Goal: Information Seeking & Learning: Learn about a topic

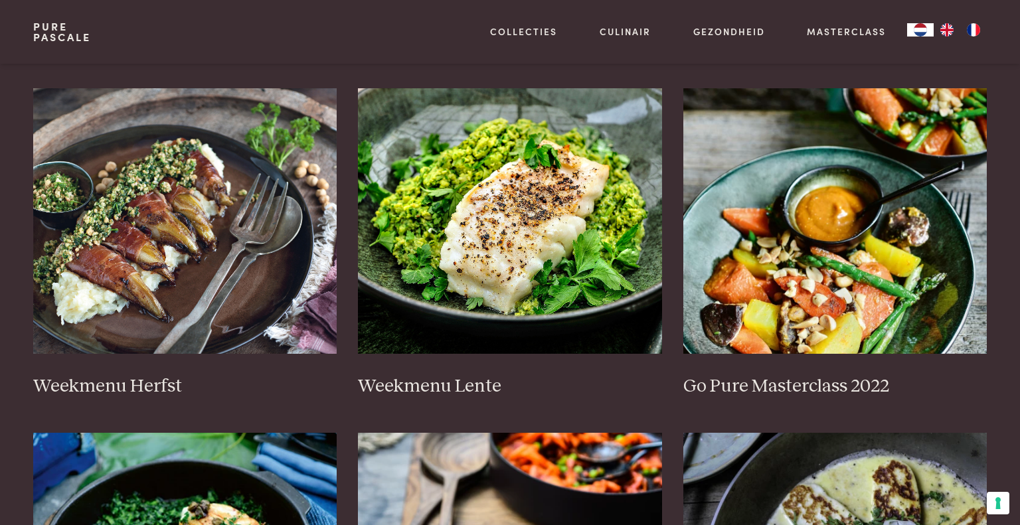
scroll to position [594, 0]
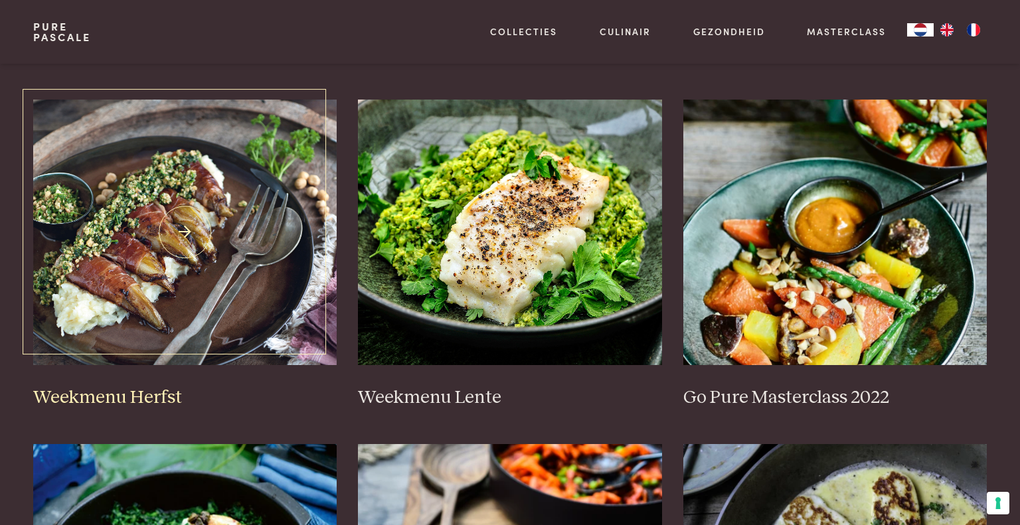
click at [177, 309] on img at bounding box center [185, 233] width 304 height 266
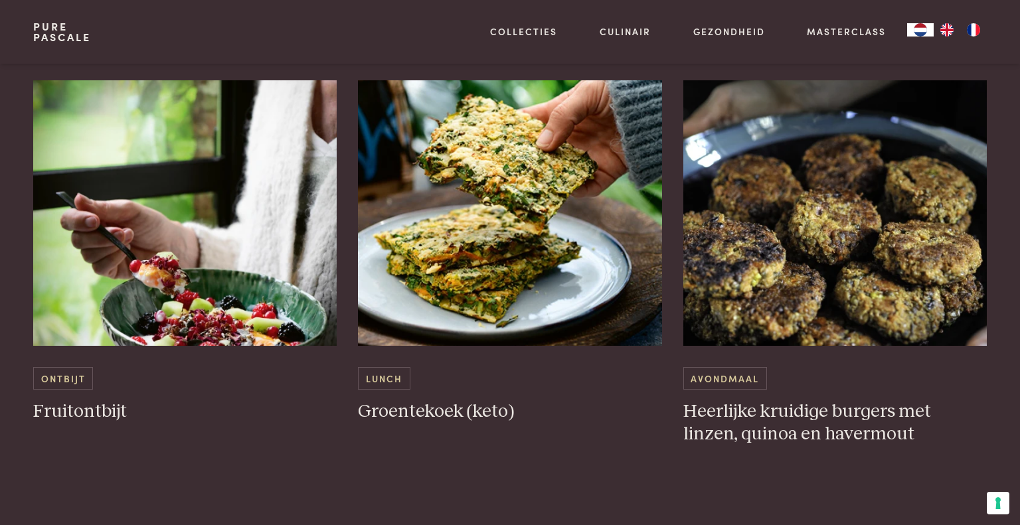
scroll to position [1269, 0]
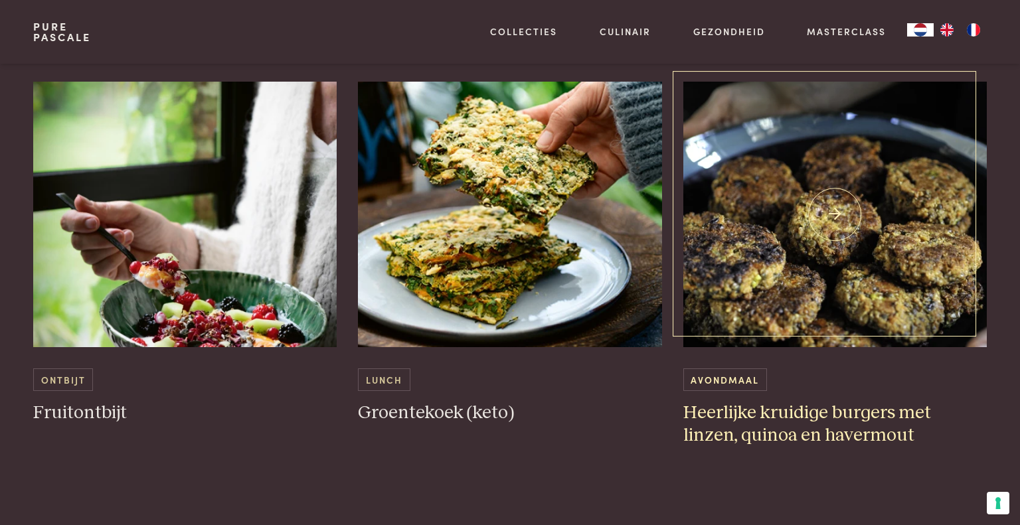
click at [756, 295] on img at bounding box center [835, 215] width 304 height 266
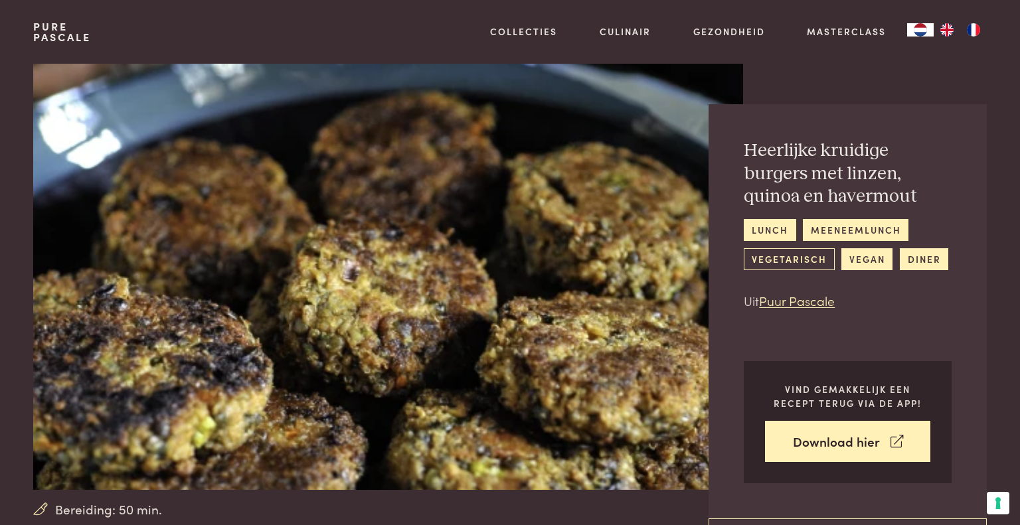
click at [791, 255] on link "vegetarisch" at bounding box center [789, 259] width 90 height 22
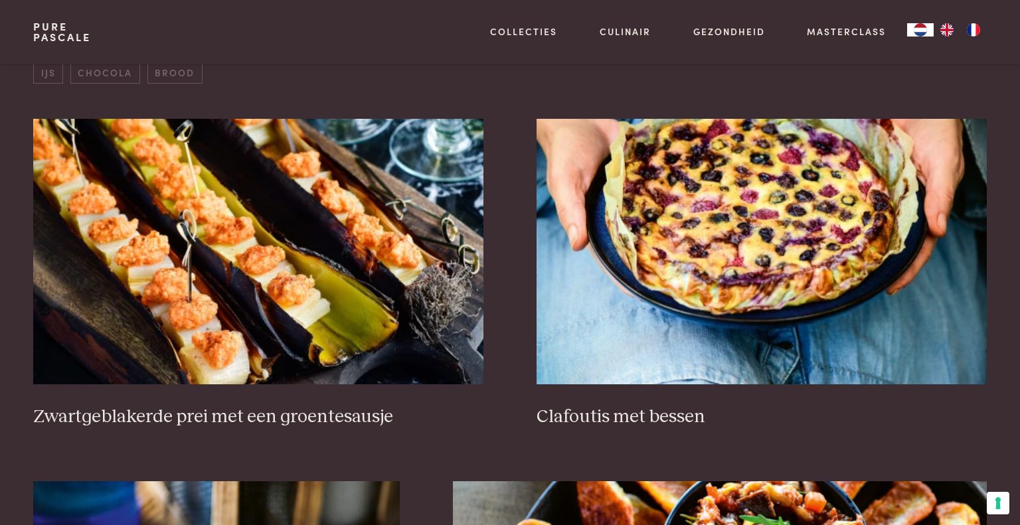
scroll to position [505, 0]
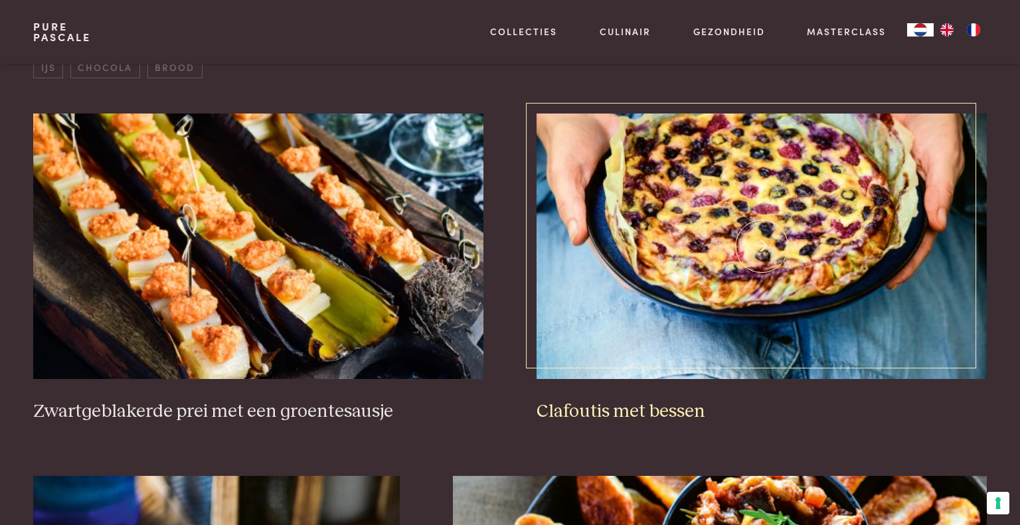
click at [632, 410] on h3 "Clafoutis met bessen" at bounding box center [761, 411] width 450 height 23
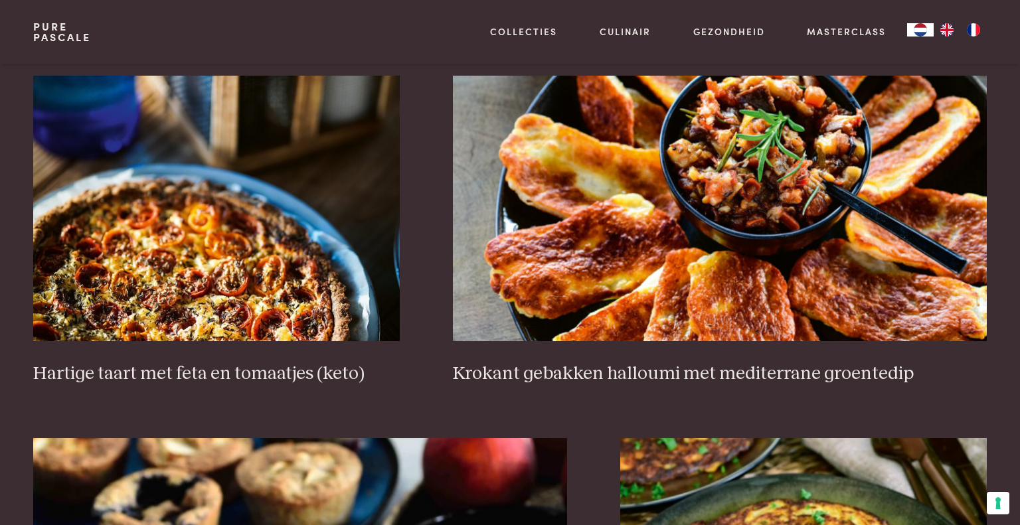
scroll to position [906, 0]
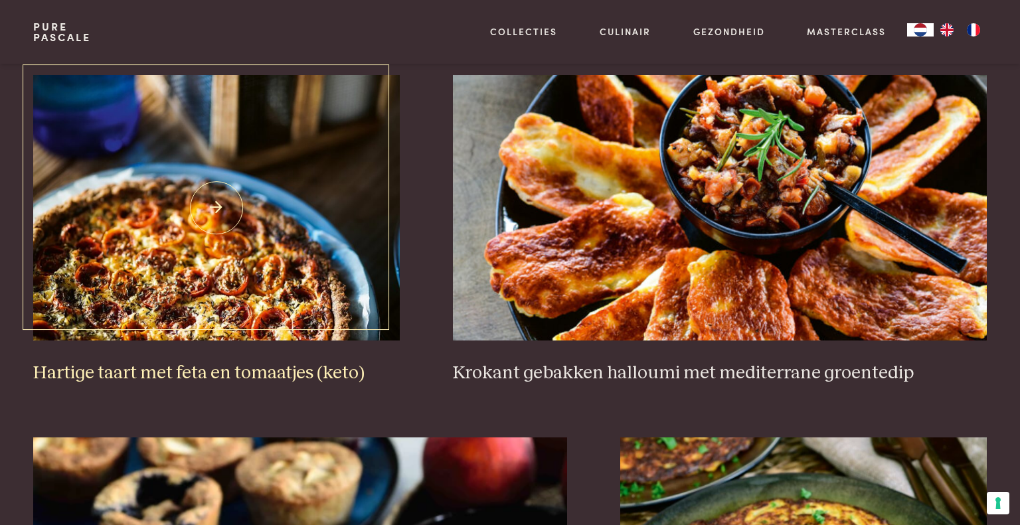
click at [222, 372] on h3 "Hartige taart met feta en tomaatjes (keto)" at bounding box center [216, 373] width 366 height 23
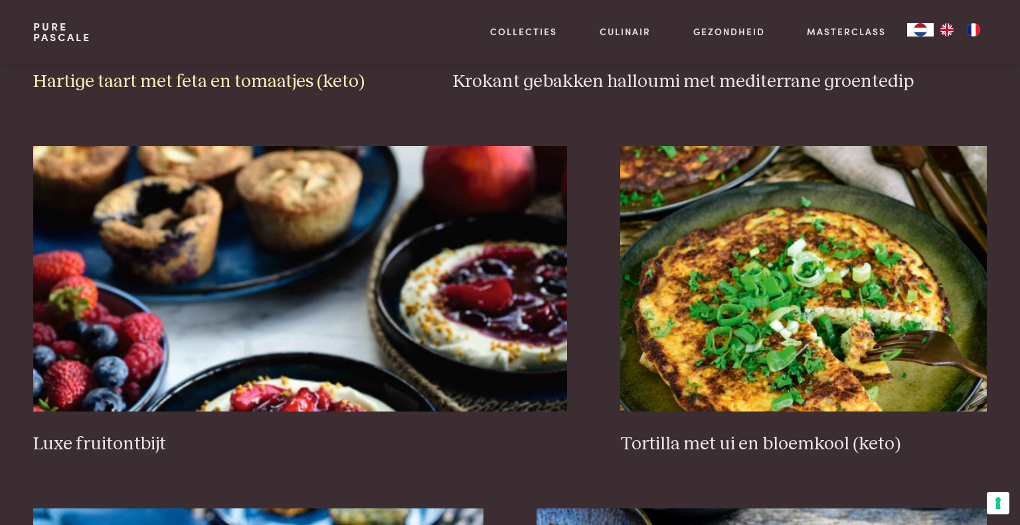
scroll to position [1198, 0]
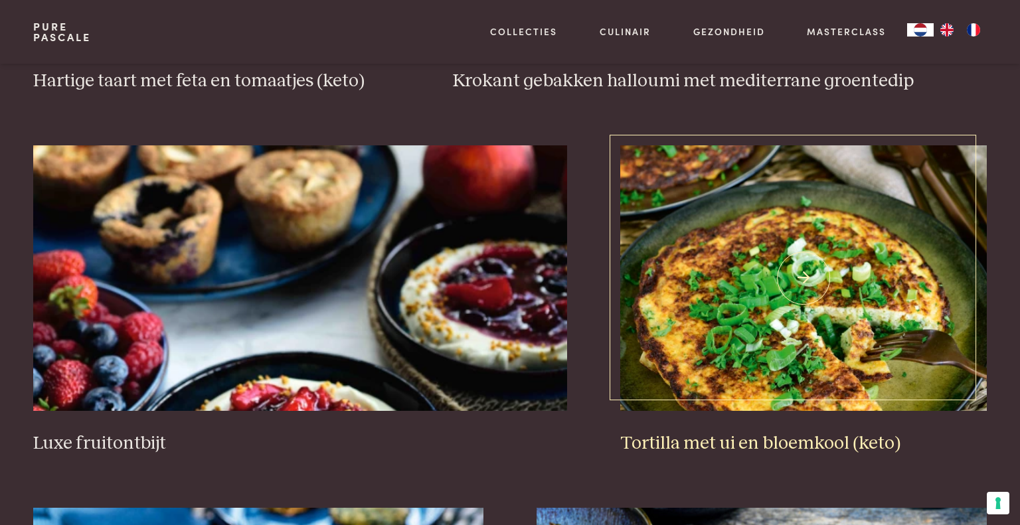
click at [678, 445] on h3 "Tortilla met ui en bloemkool (keto)" at bounding box center [803, 443] width 366 height 23
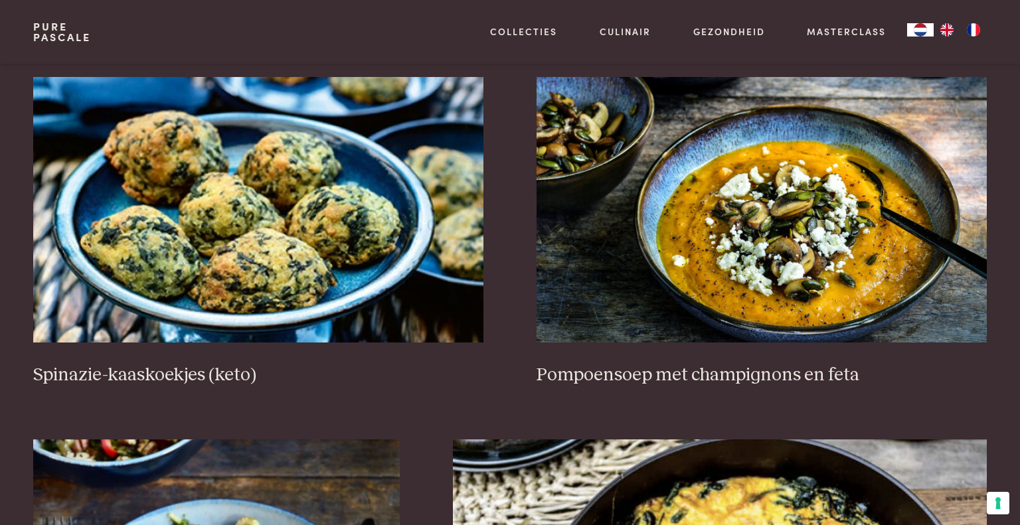
scroll to position [1641, 0]
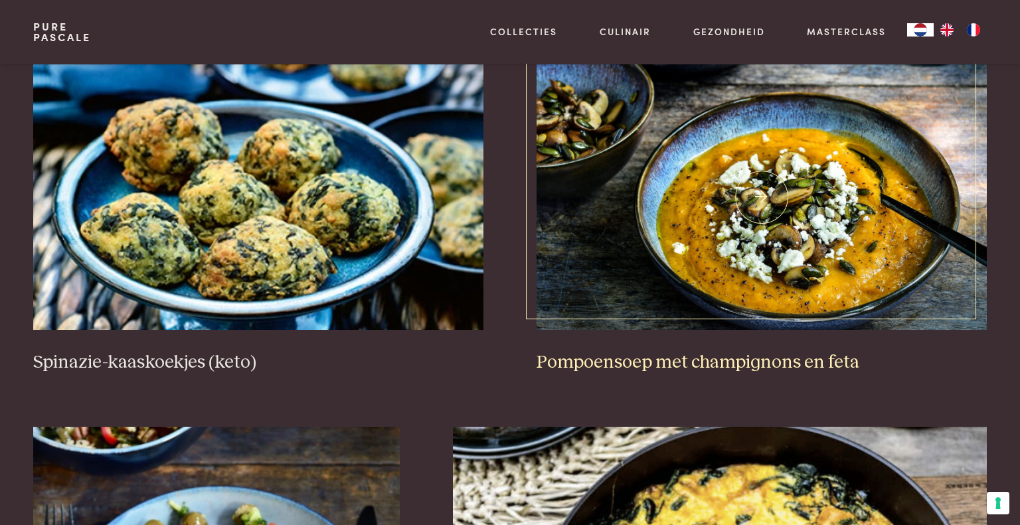
click at [671, 361] on h3 "Pompoensoep met champignons en feta" at bounding box center [761, 362] width 450 height 23
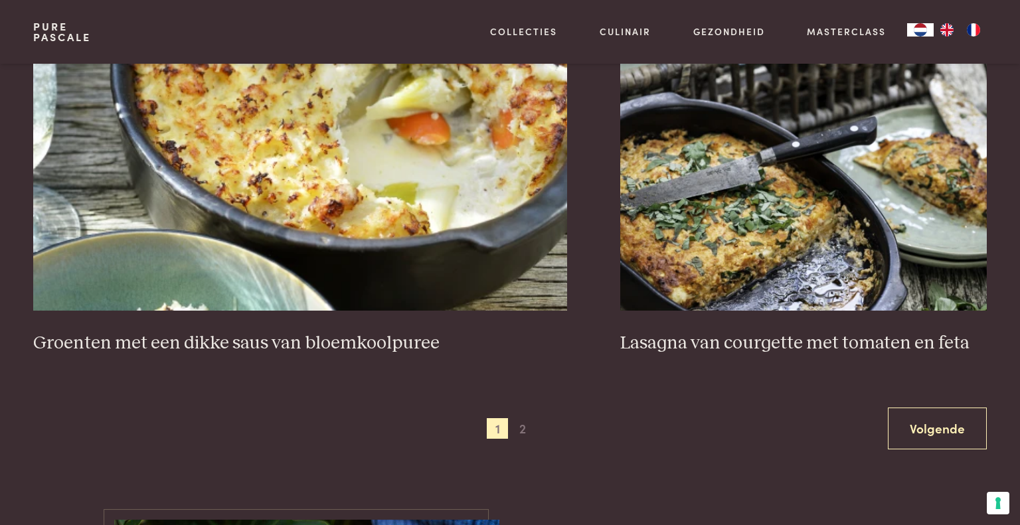
scroll to position [2410, 0]
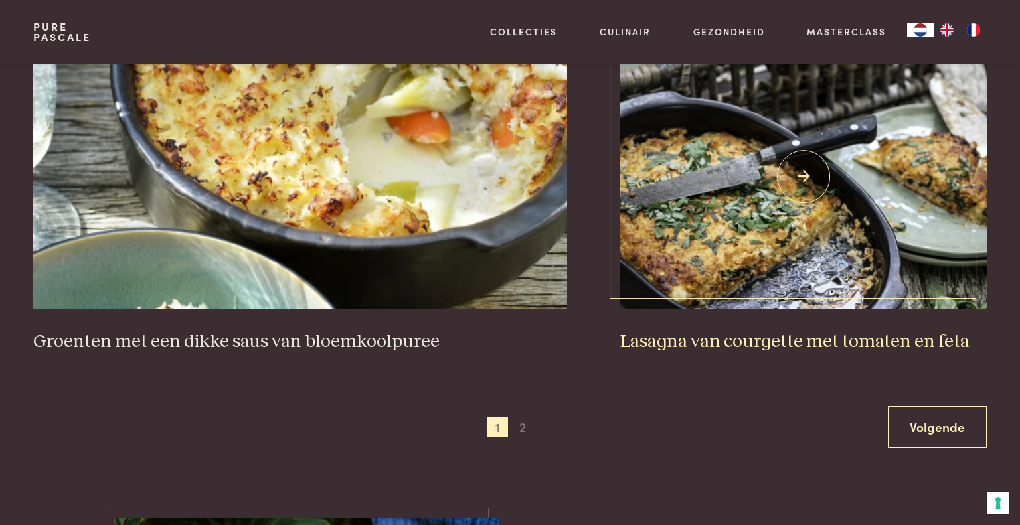
click at [799, 339] on h3 "Lasagna van courgette met tomaten en feta" at bounding box center [803, 342] width 366 height 23
click at [521, 428] on span "2" at bounding box center [522, 427] width 21 height 21
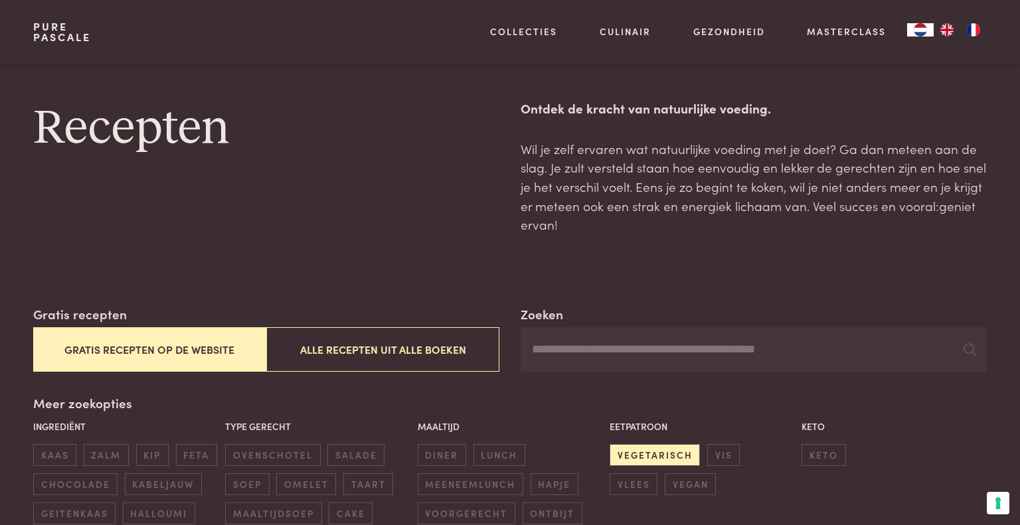
scroll to position [155, 0]
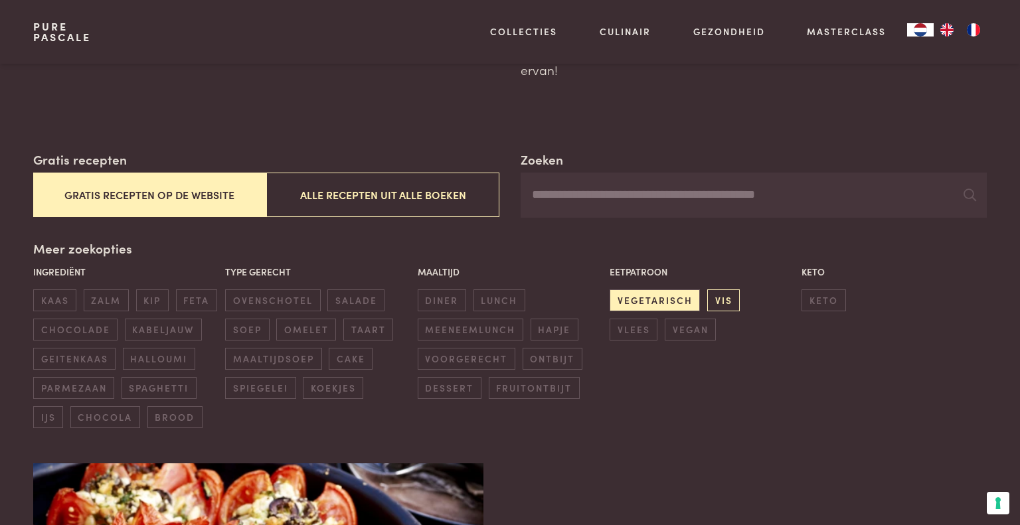
click at [728, 301] on span "vis" at bounding box center [723, 300] width 33 height 22
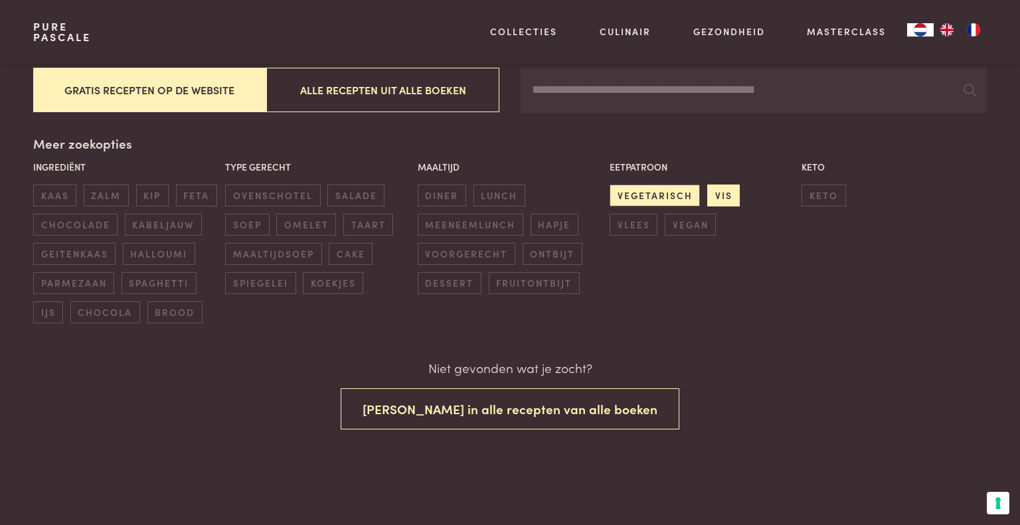
scroll to position [260, 0]
click at [657, 213] on span "vlees" at bounding box center [633, 224] width 48 height 22
click at [449, 193] on span "diner" at bounding box center [442, 195] width 48 height 22
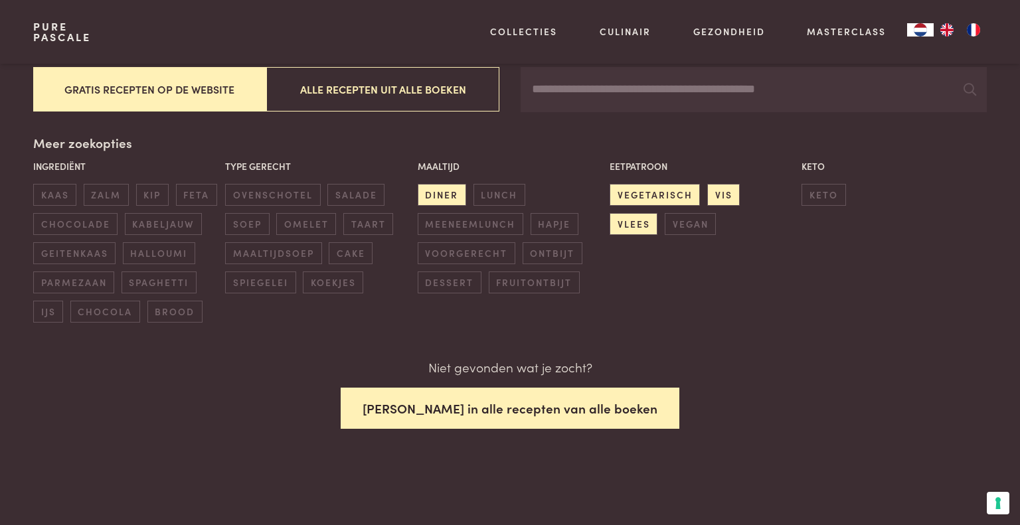
click at [504, 402] on button "Zoek in alle recepten van alle boeken" at bounding box center [510, 409] width 339 height 42
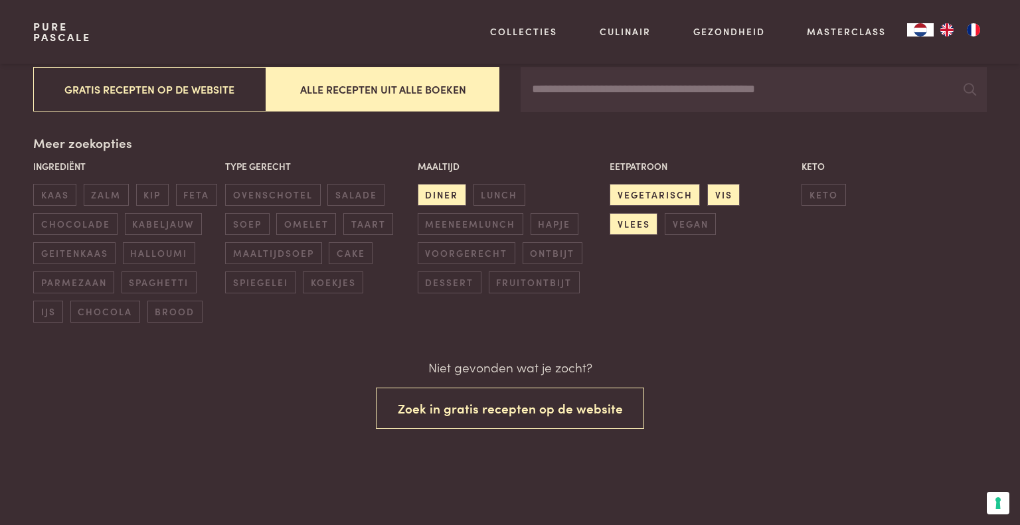
scroll to position [260, 0]
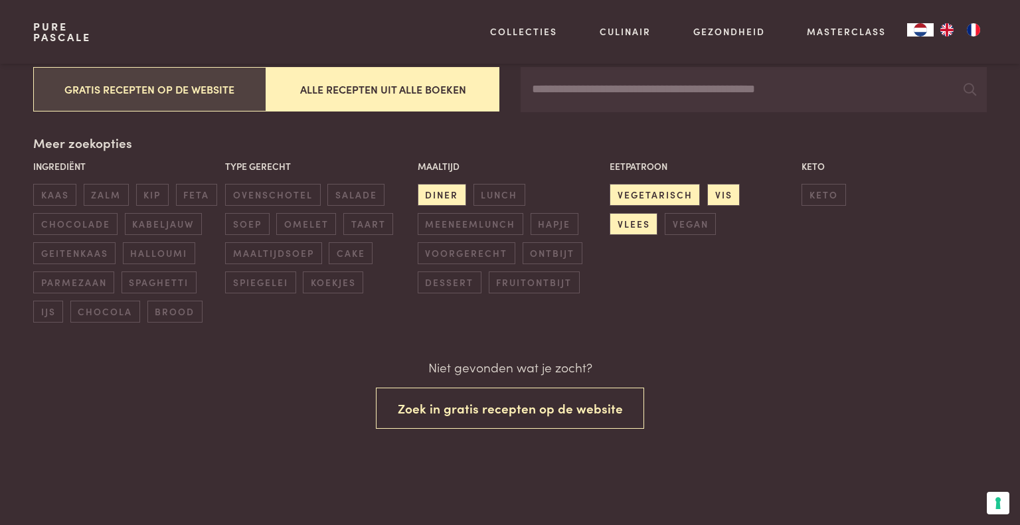
click at [195, 89] on button "Gratis recepten op de website" at bounding box center [149, 89] width 233 height 44
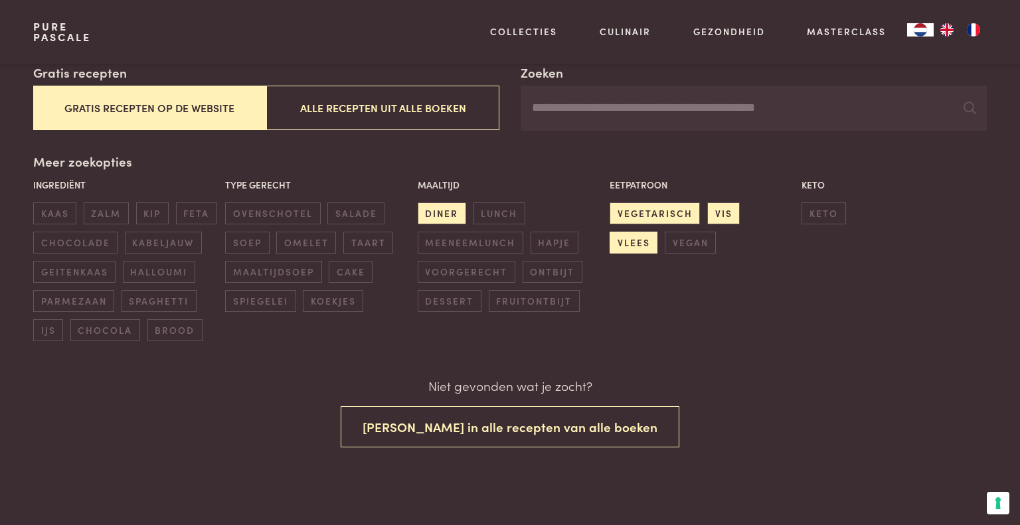
click at [657, 232] on span "vlees" at bounding box center [633, 243] width 48 height 22
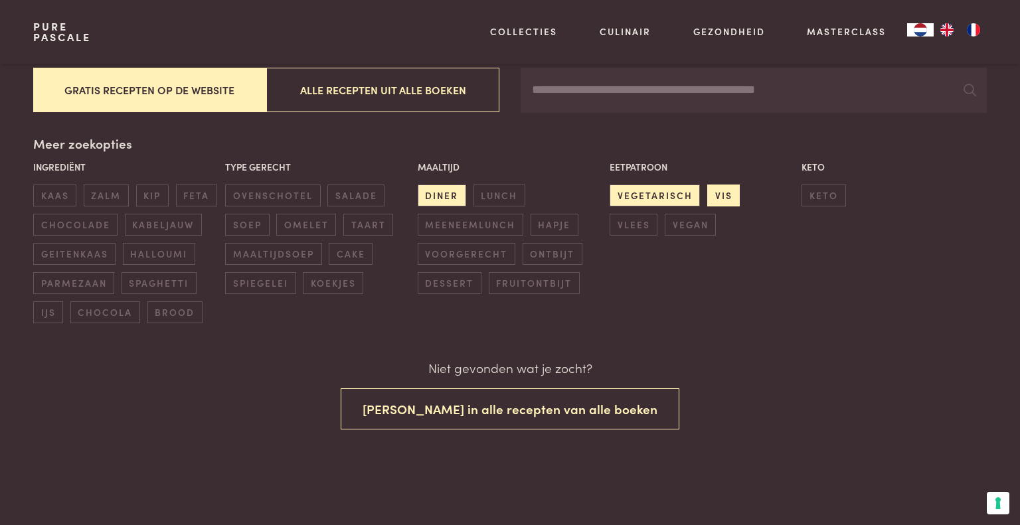
click at [721, 191] on span "vis" at bounding box center [723, 196] width 33 height 22
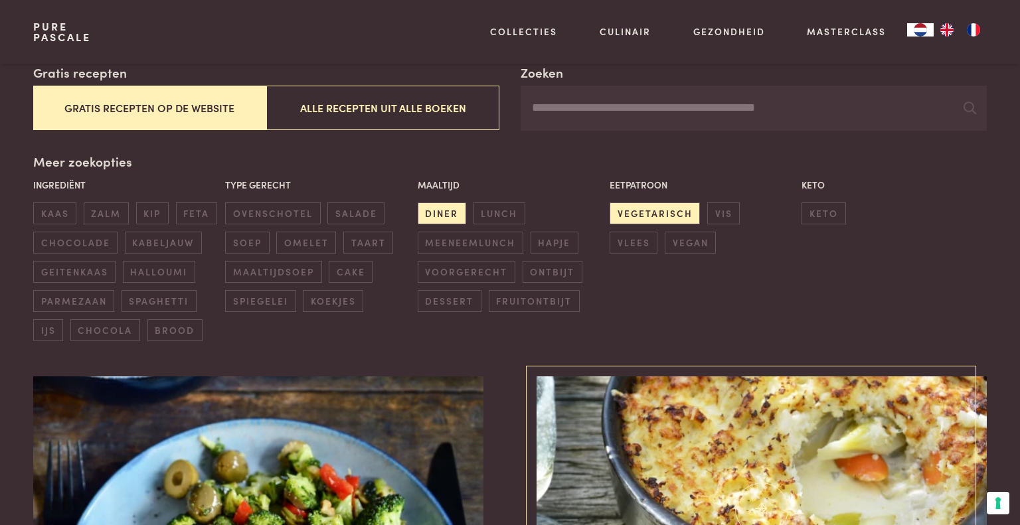
scroll to position [244, 0]
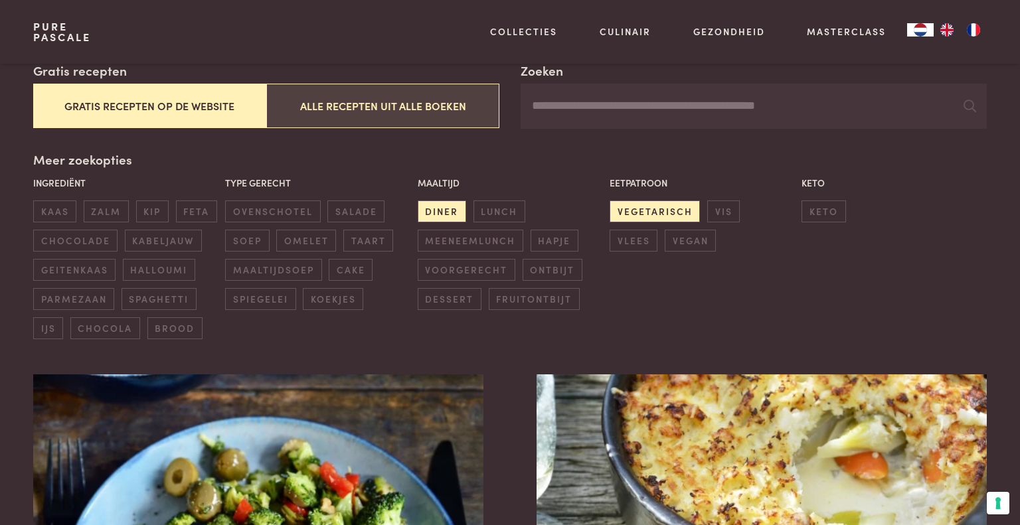
click at [341, 110] on button "Alle recepten uit alle boeken" at bounding box center [382, 106] width 233 height 44
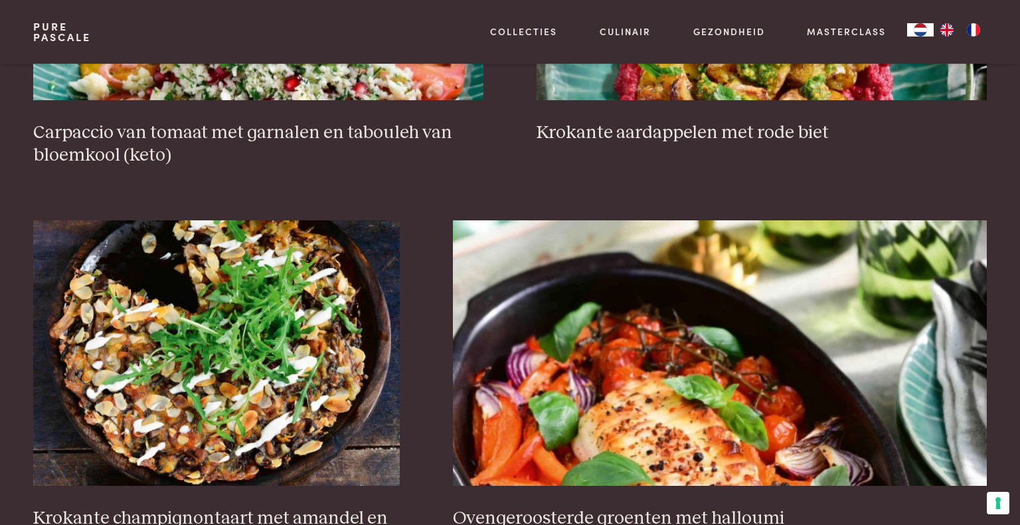
scroll to position [894, 0]
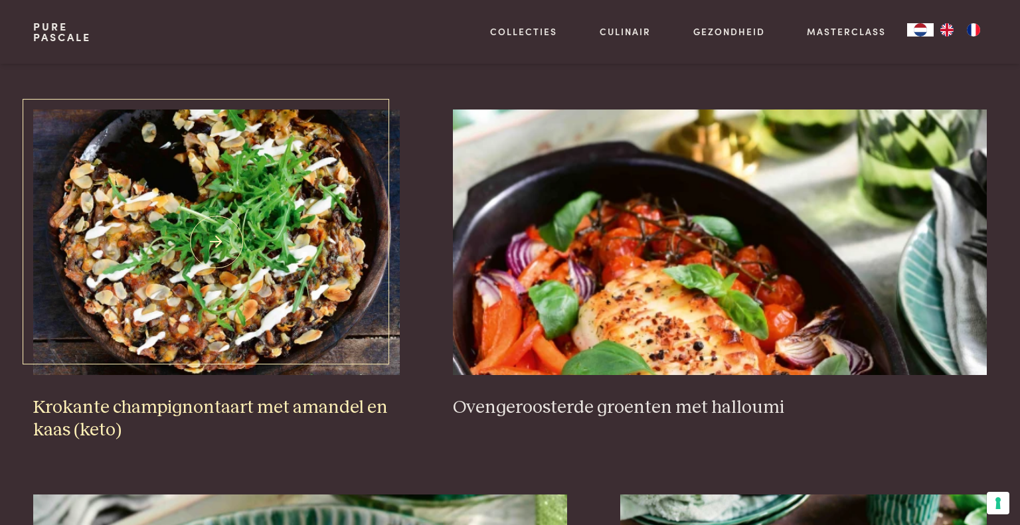
click at [226, 400] on h3 "Krokante champignontaart met amandel en kaas (keto)" at bounding box center [216, 419] width 366 height 46
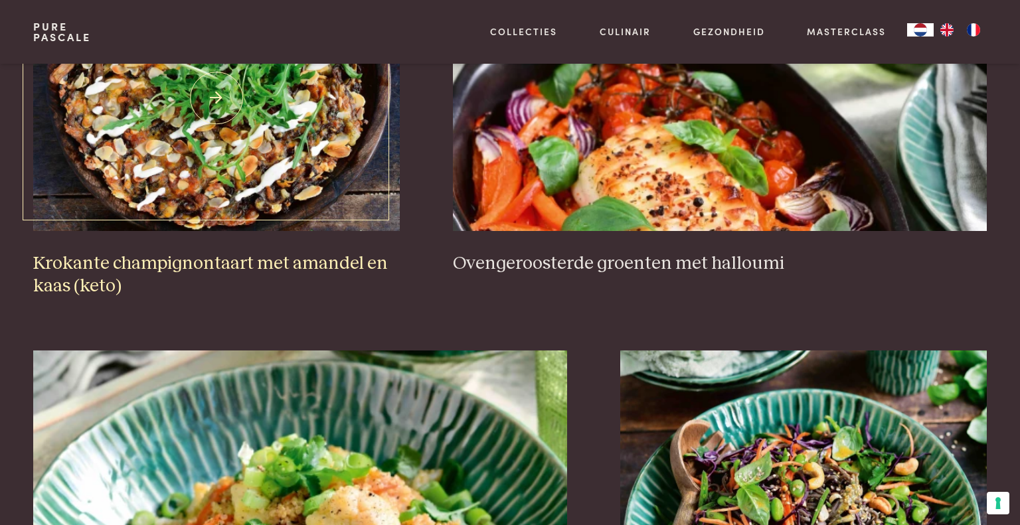
scroll to position [1046, 0]
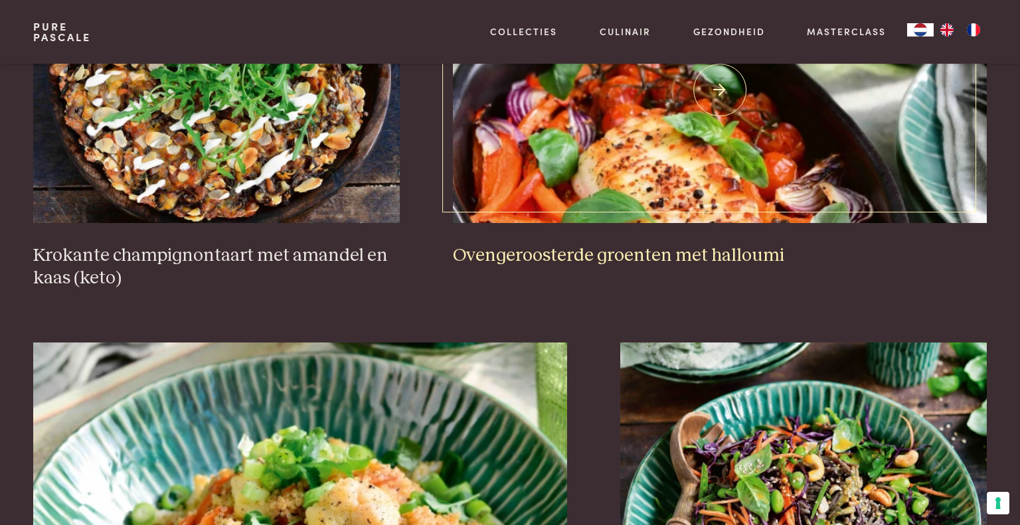
click at [563, 121] on img at bounding box center [720, 91] width 534 height 266
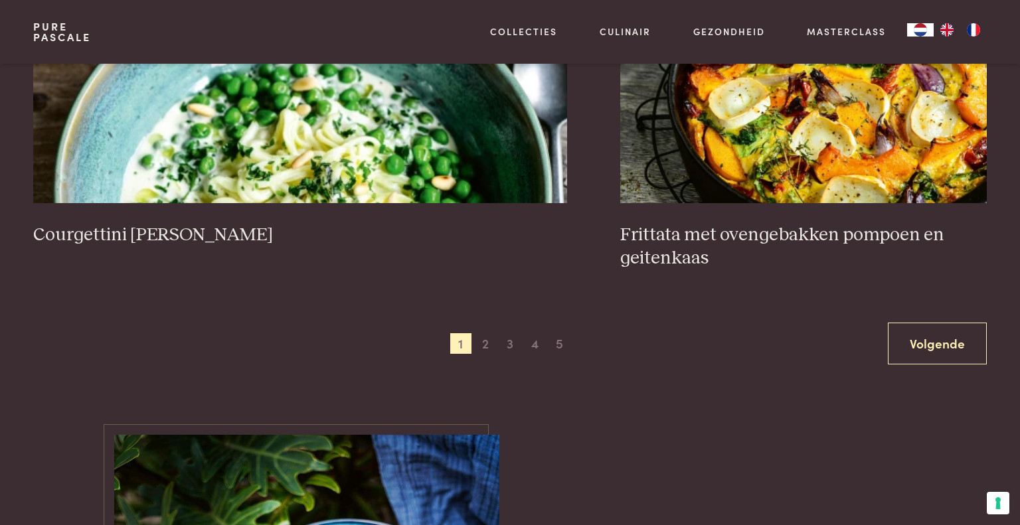
scroll to position [2538, 0]
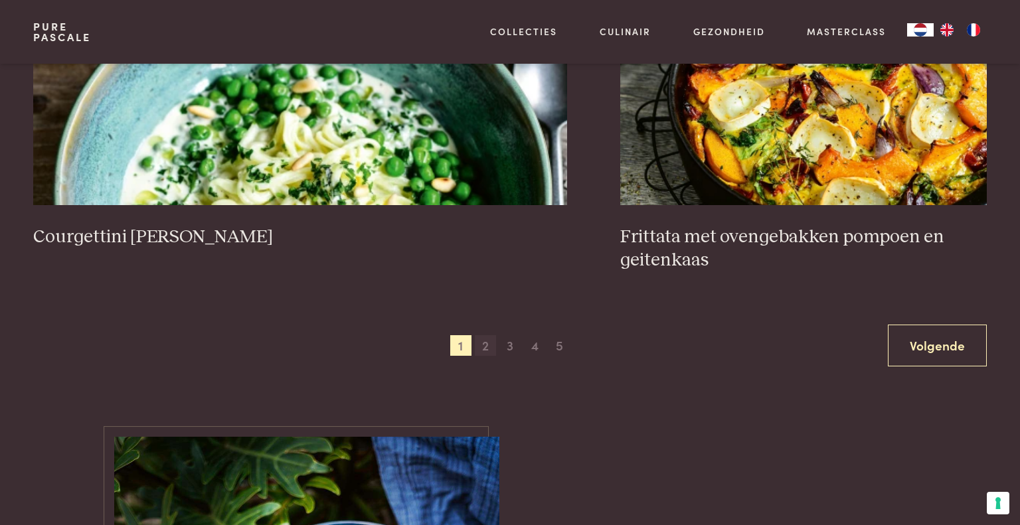
click at [485, 341] on span "2" at bounding box center [485, 345] width 21 height 21
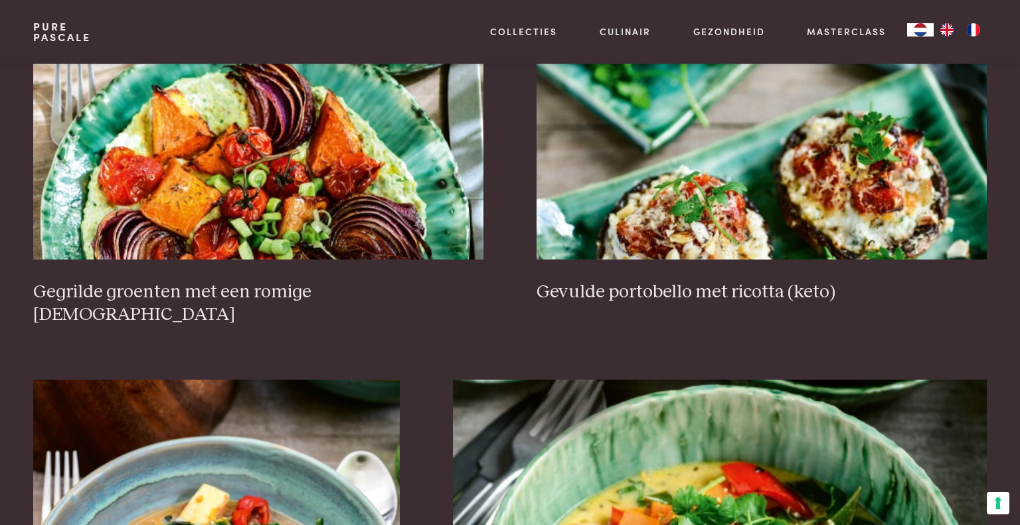
scroll to position [627, 0]
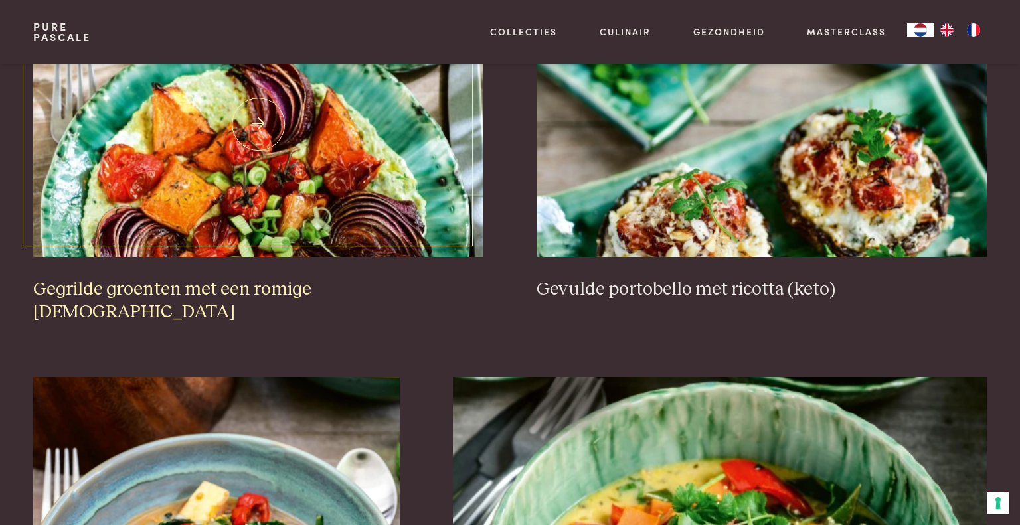
click at [193, 286] on h3 "Gegrilde groenten met een romige fetasaus" at bounding box center [258, 301] width 450 height 46
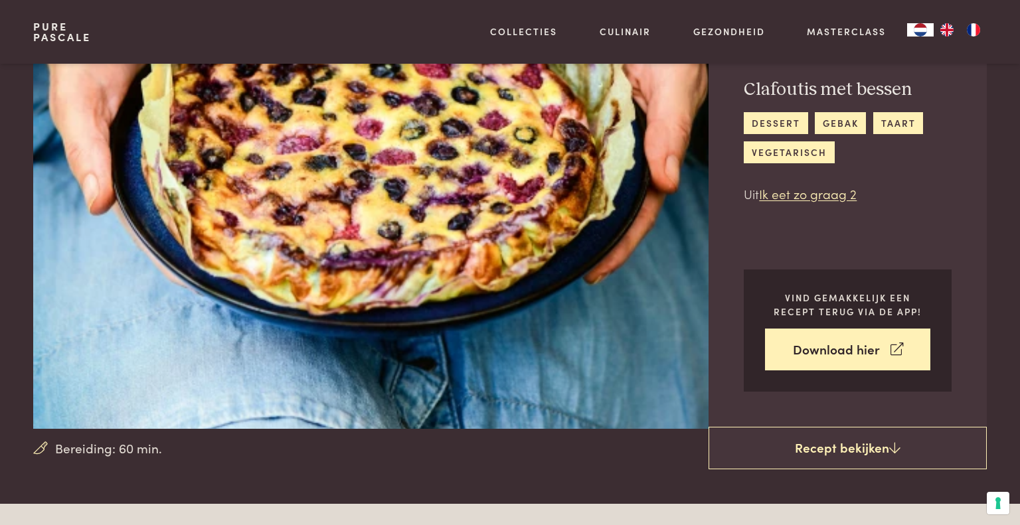
scroll to position [58, 0]
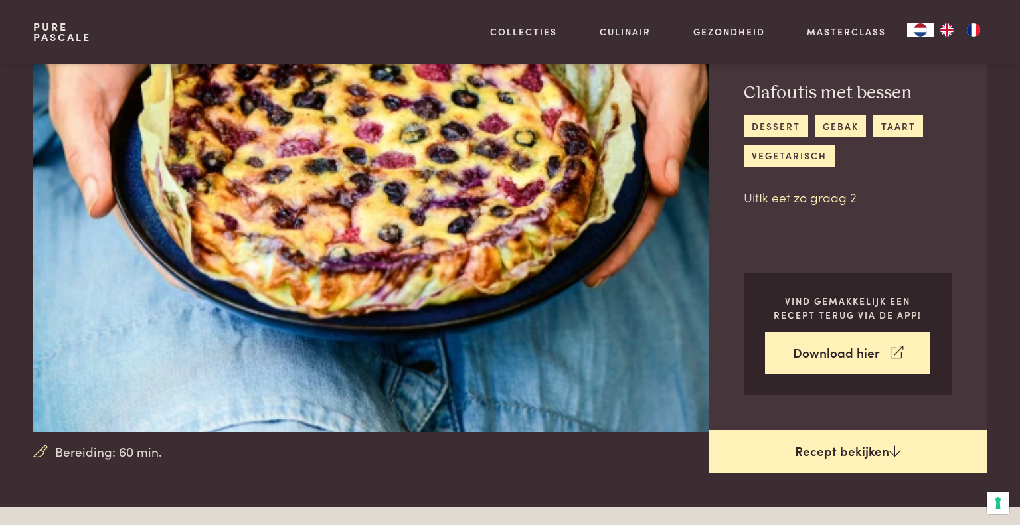
click at [850, 452] on link "Recept bekijken" at bounding box center [847, 451] width 278 height 42
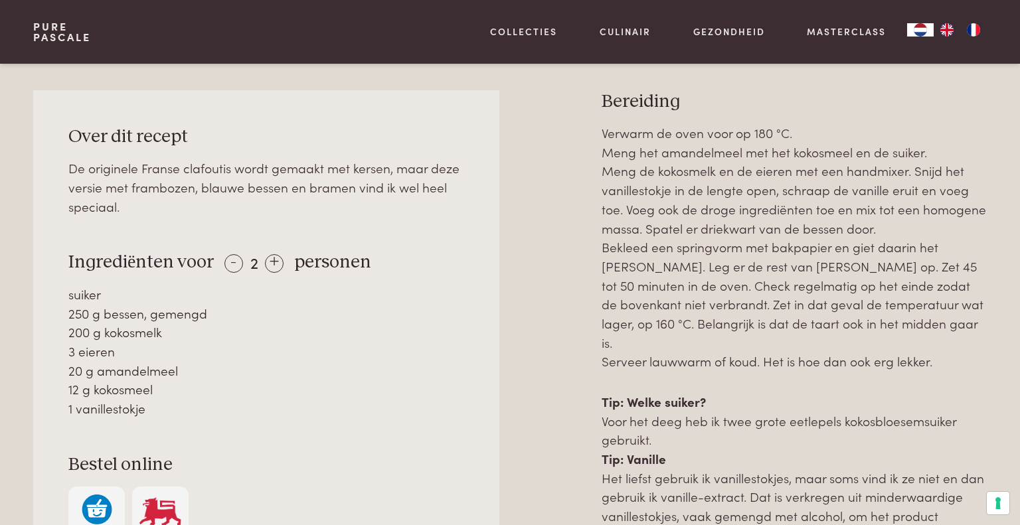
scroll to position [564, 0]
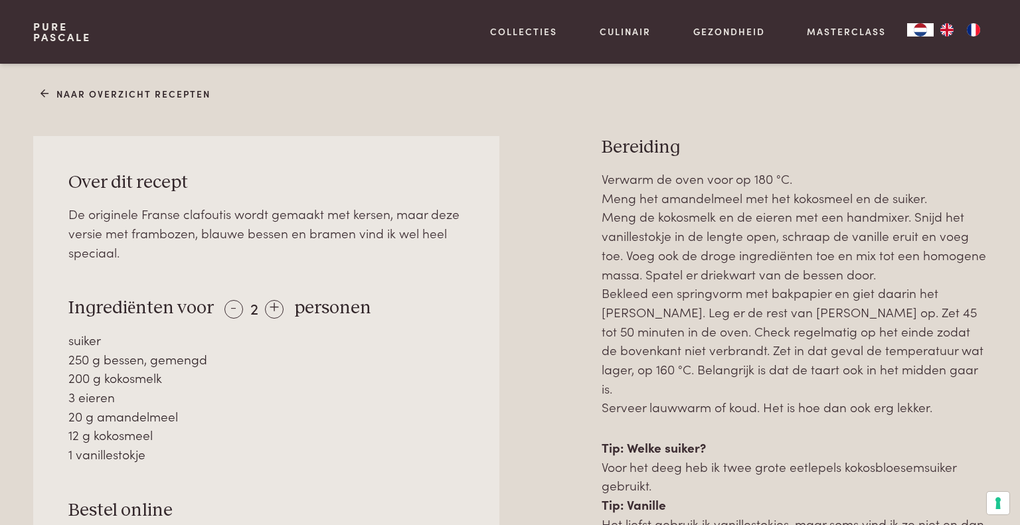
scroll to position [524, 0]
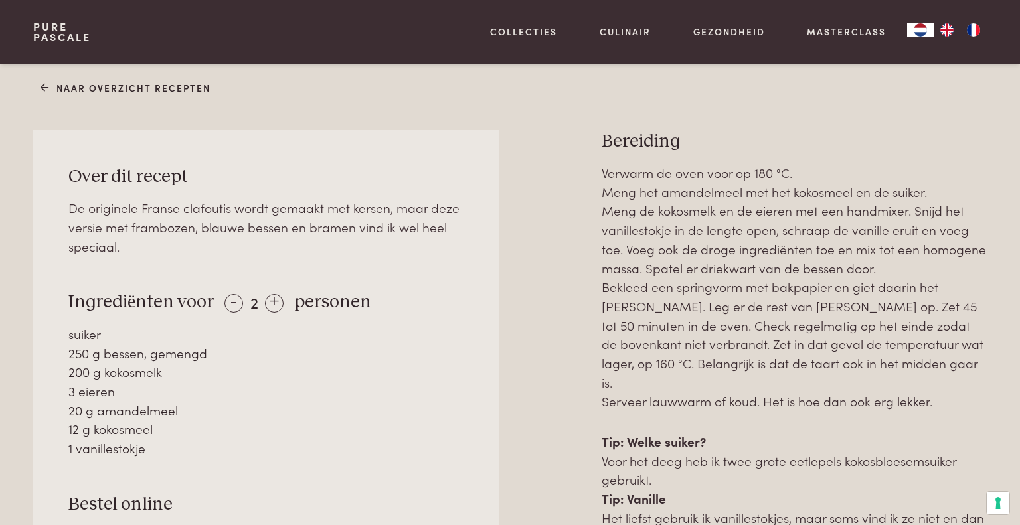
scroll to position [564, 0]
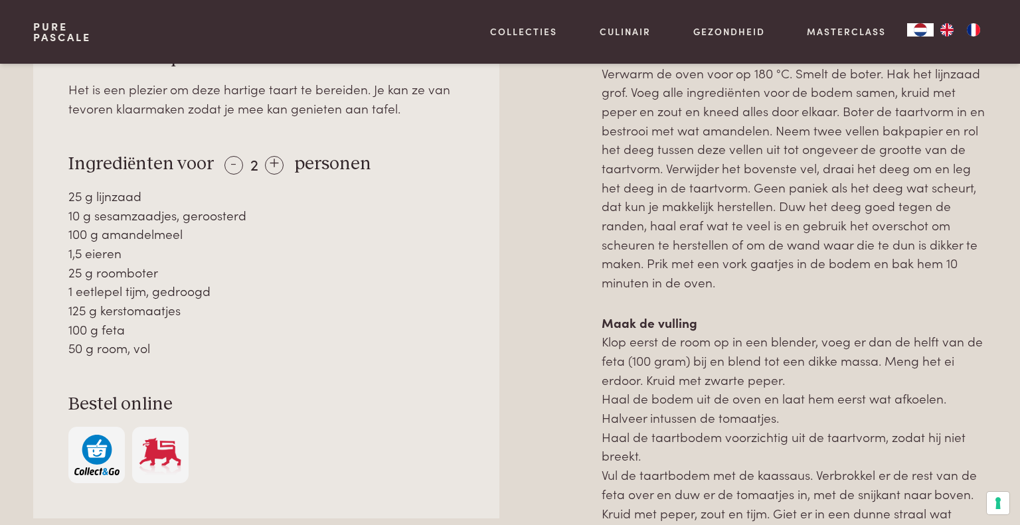
scroll to position [681, 0]
click at [169, 449] on img at bounding box center [159, 454] width 45 height 40
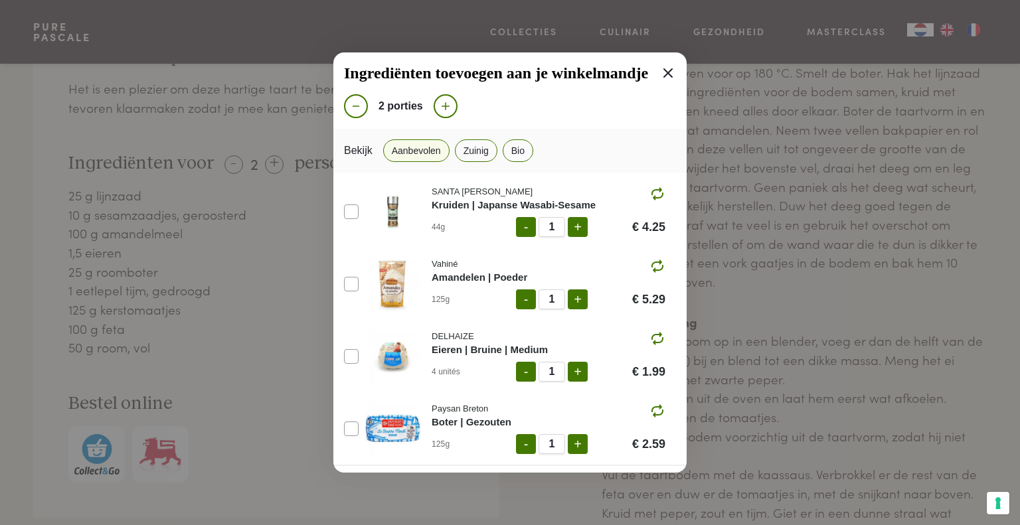
scroll to position [0, 0]
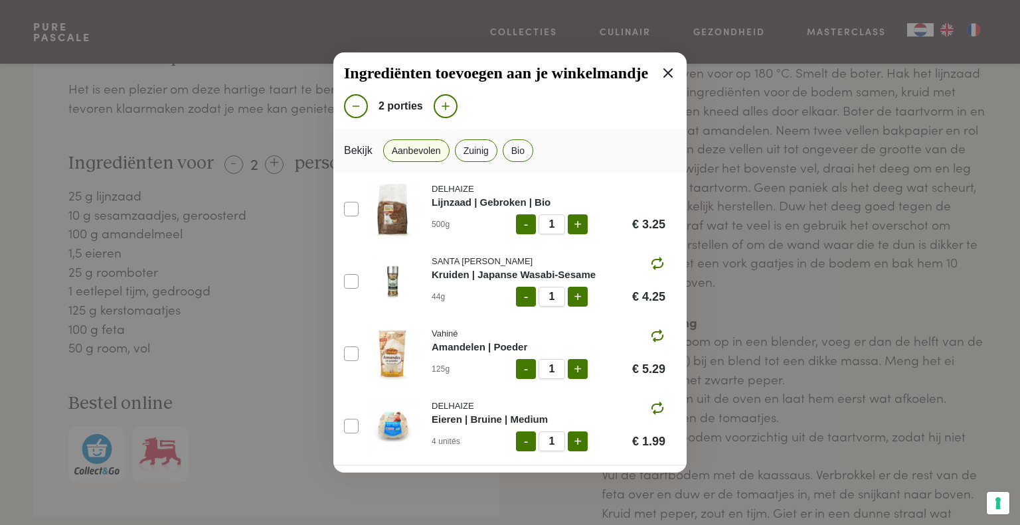
click at [667, 74] on icon at bounding box center [667, 72] width 9 height 9
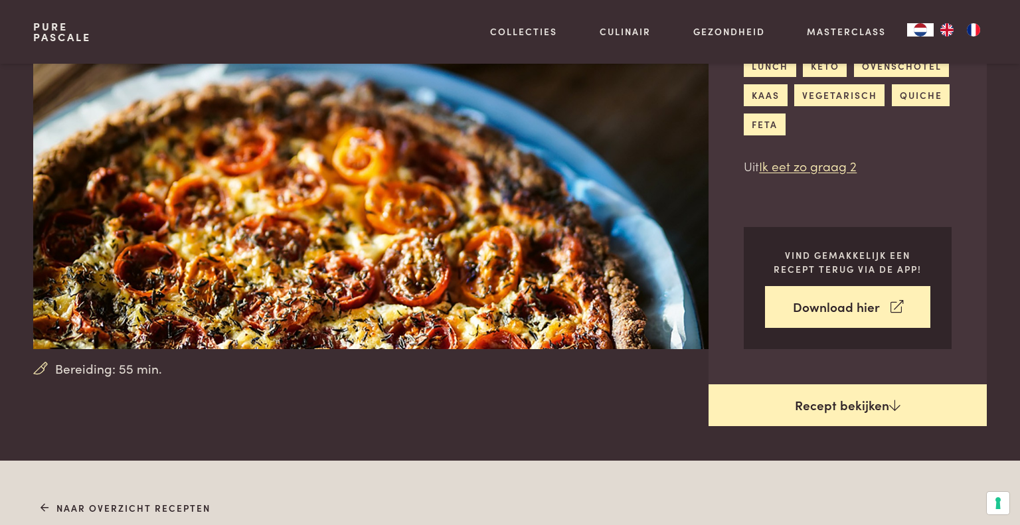
scroll to position [118, 0]
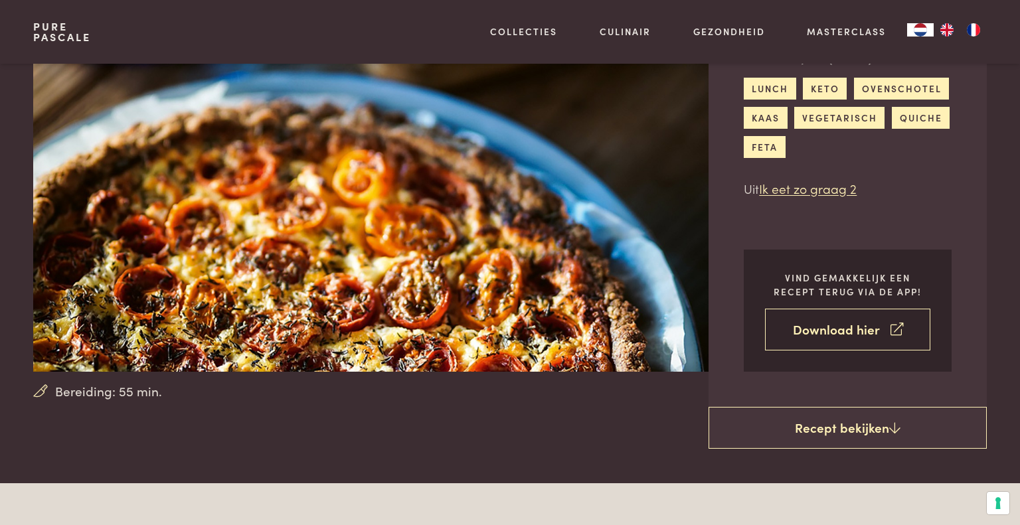
click at [823, 328] on link "Download hier" at bounding box center [847, 330] width 165 height 42
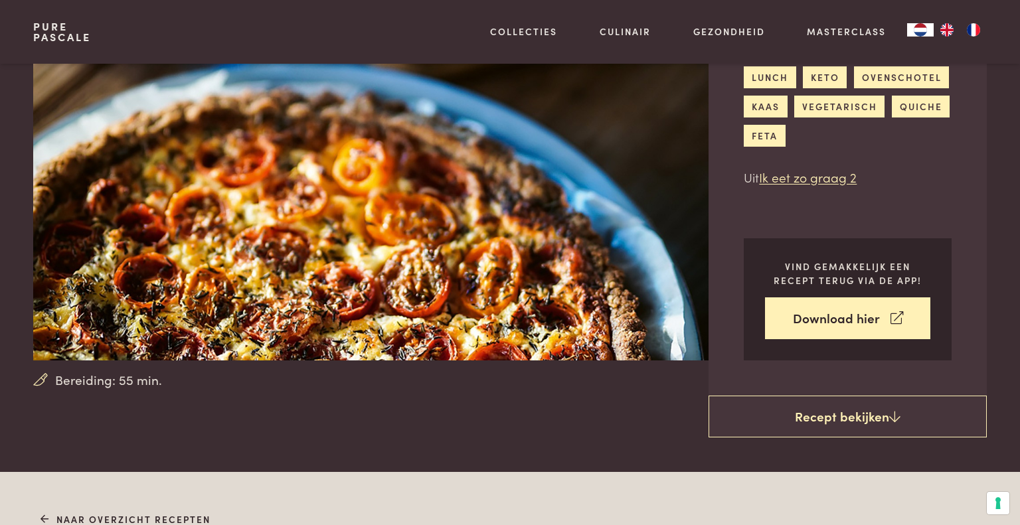
scroll to position [0, 0]
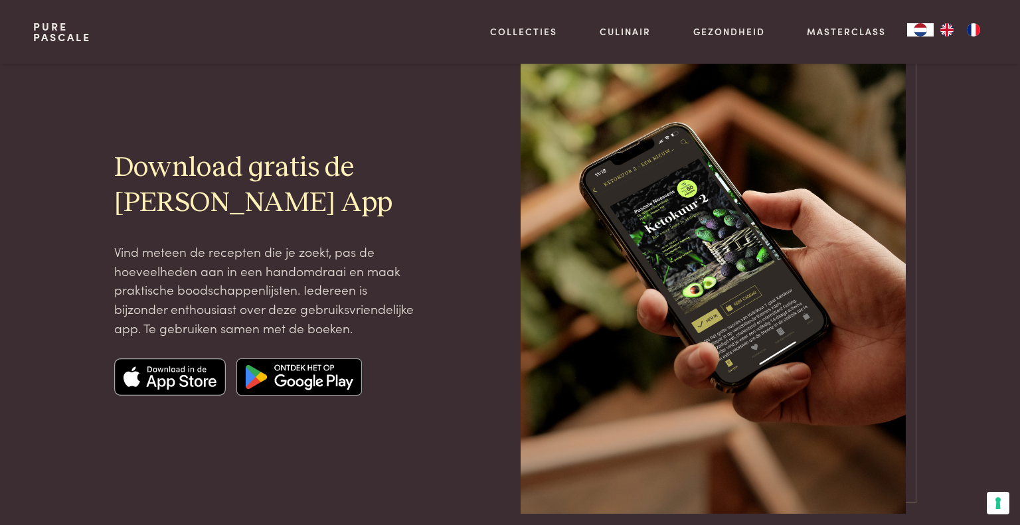
scroll to position [102, 0]
